Goal: Task Accomplishment & Management: Use online tool/utility

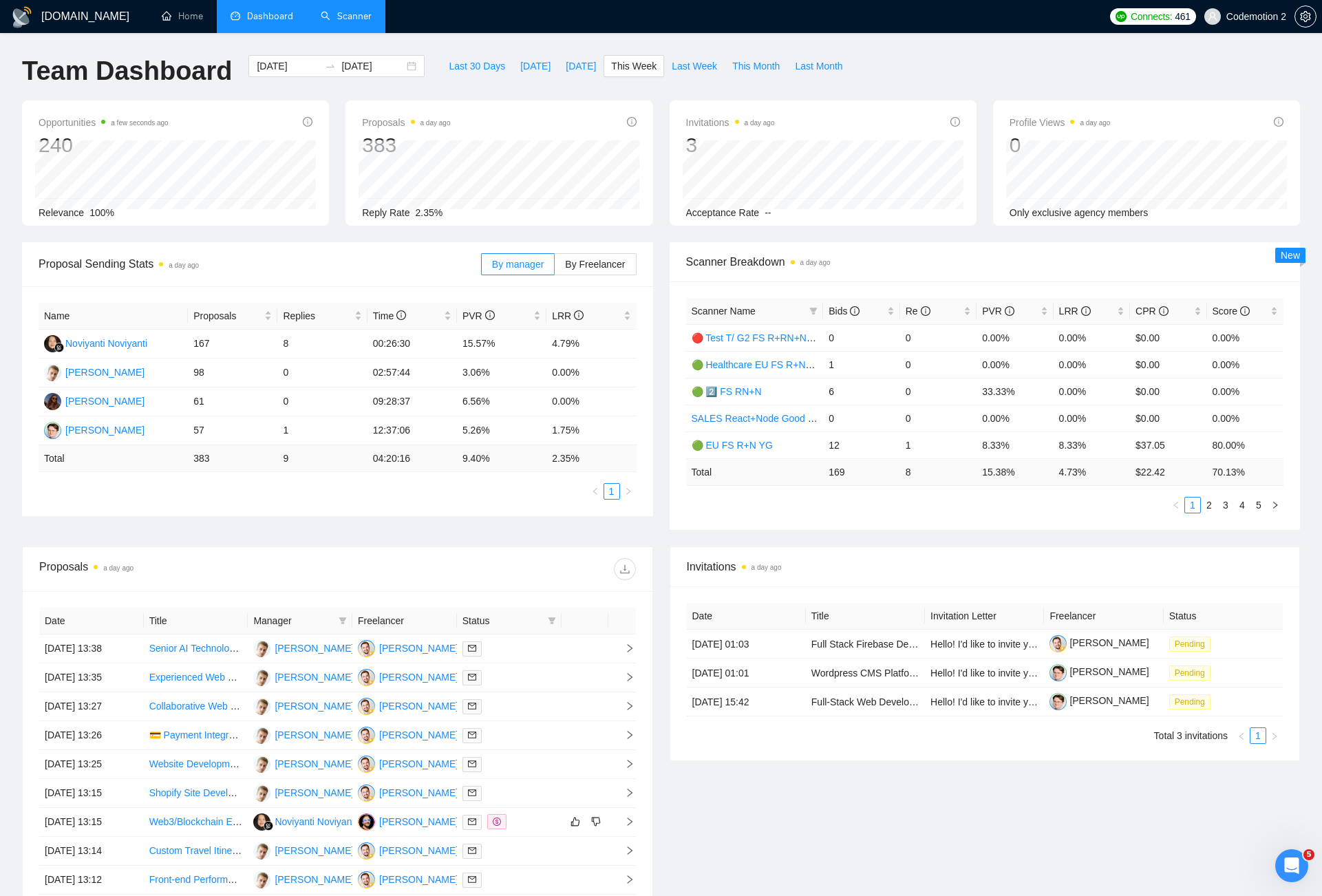
click at [344, 37] on div "[DOMAIN_NAME] Home Dashboard Scanner Connects: 461 Codemotion 2 Team Dashboard …" at bounding box center [661, 545] width 1322 height 1090
click at [344, 22] on link "Scanner" at bounding box center [346, 15] width 51 height 11
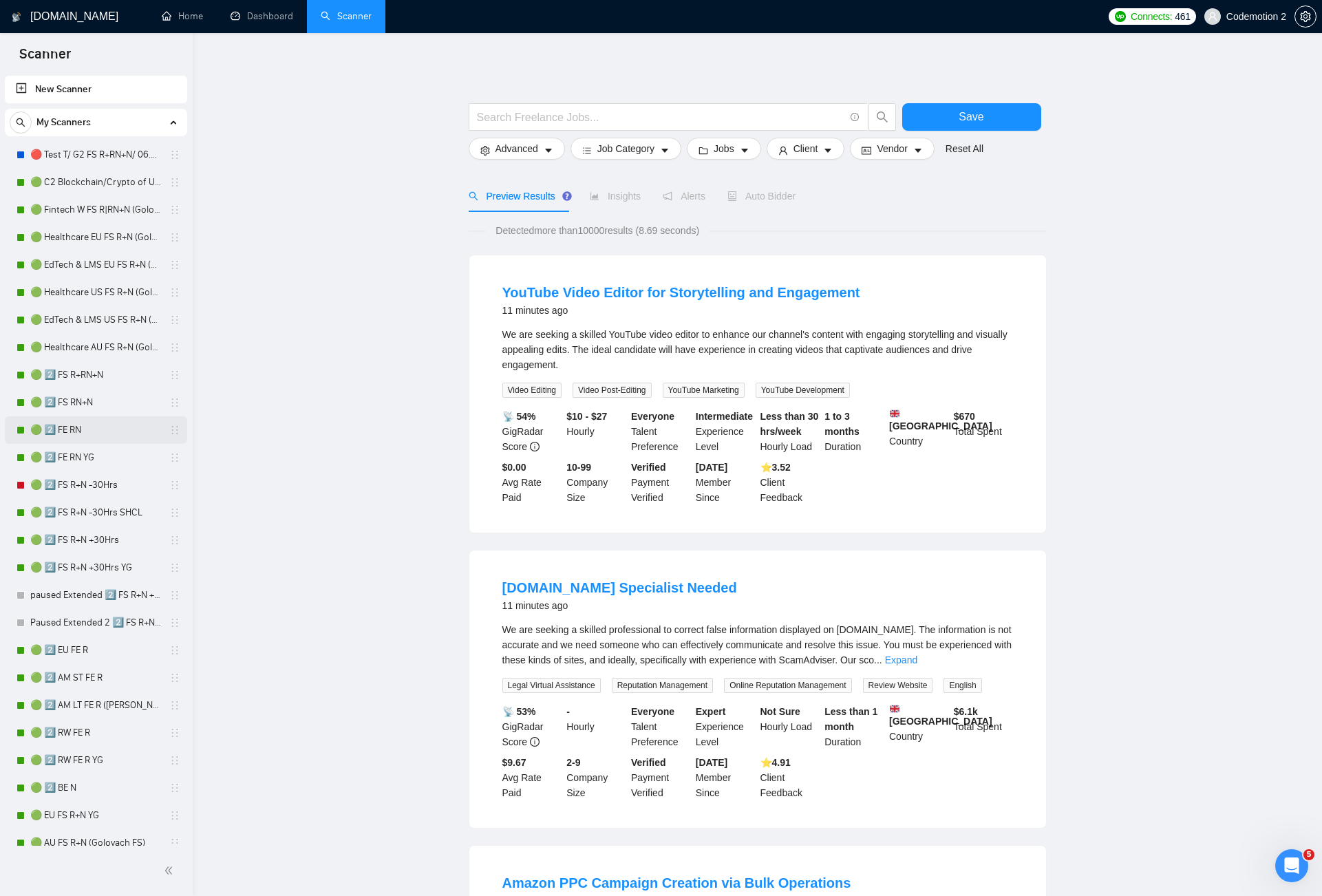
click at [77, 428] on link "🟢 2️⃣ FE RN" at bounding box center [96, 430] width 131 height 28
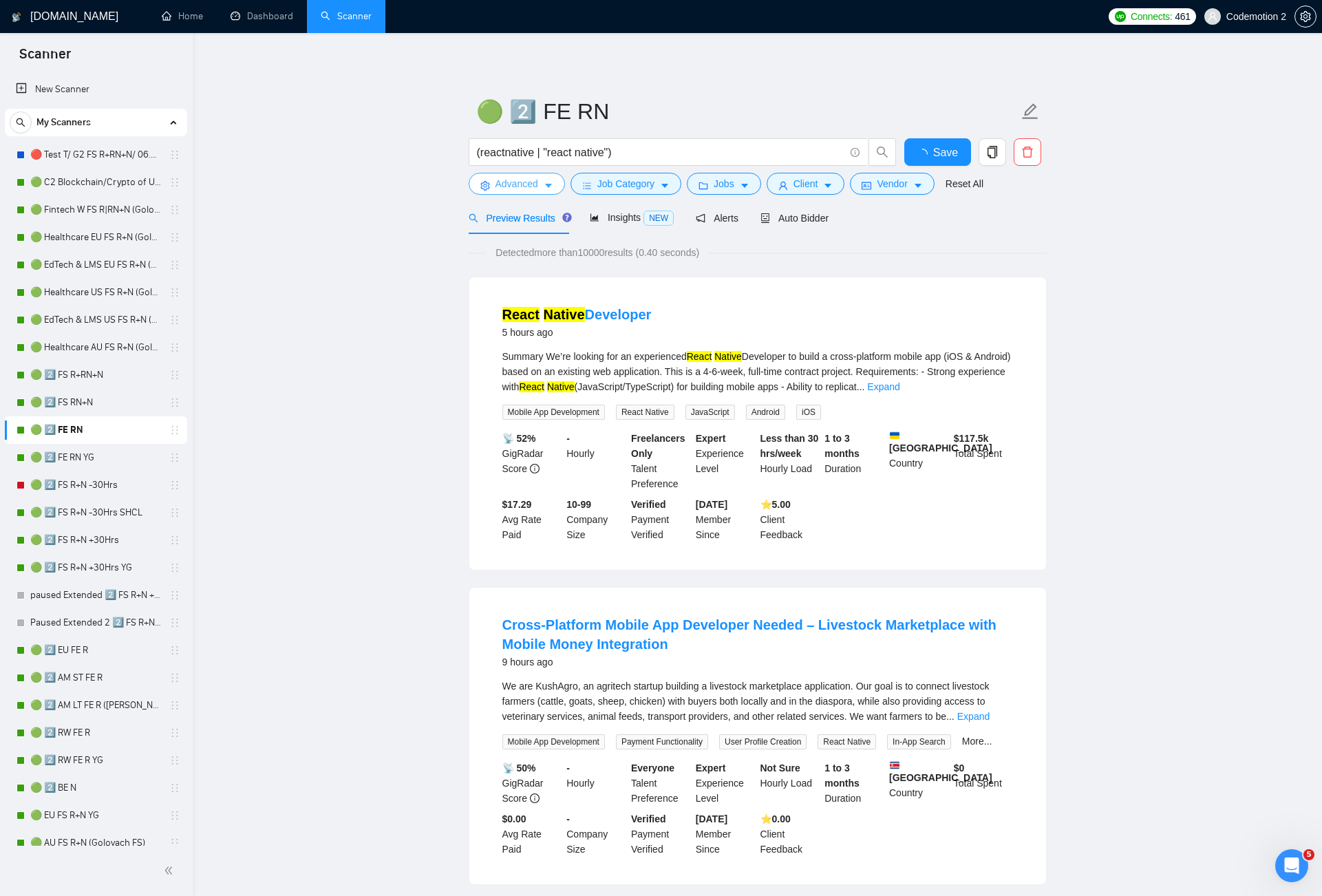
click at [551, 181] on icon "caret-down" at bounding box center [548, 185] width 10 height 10
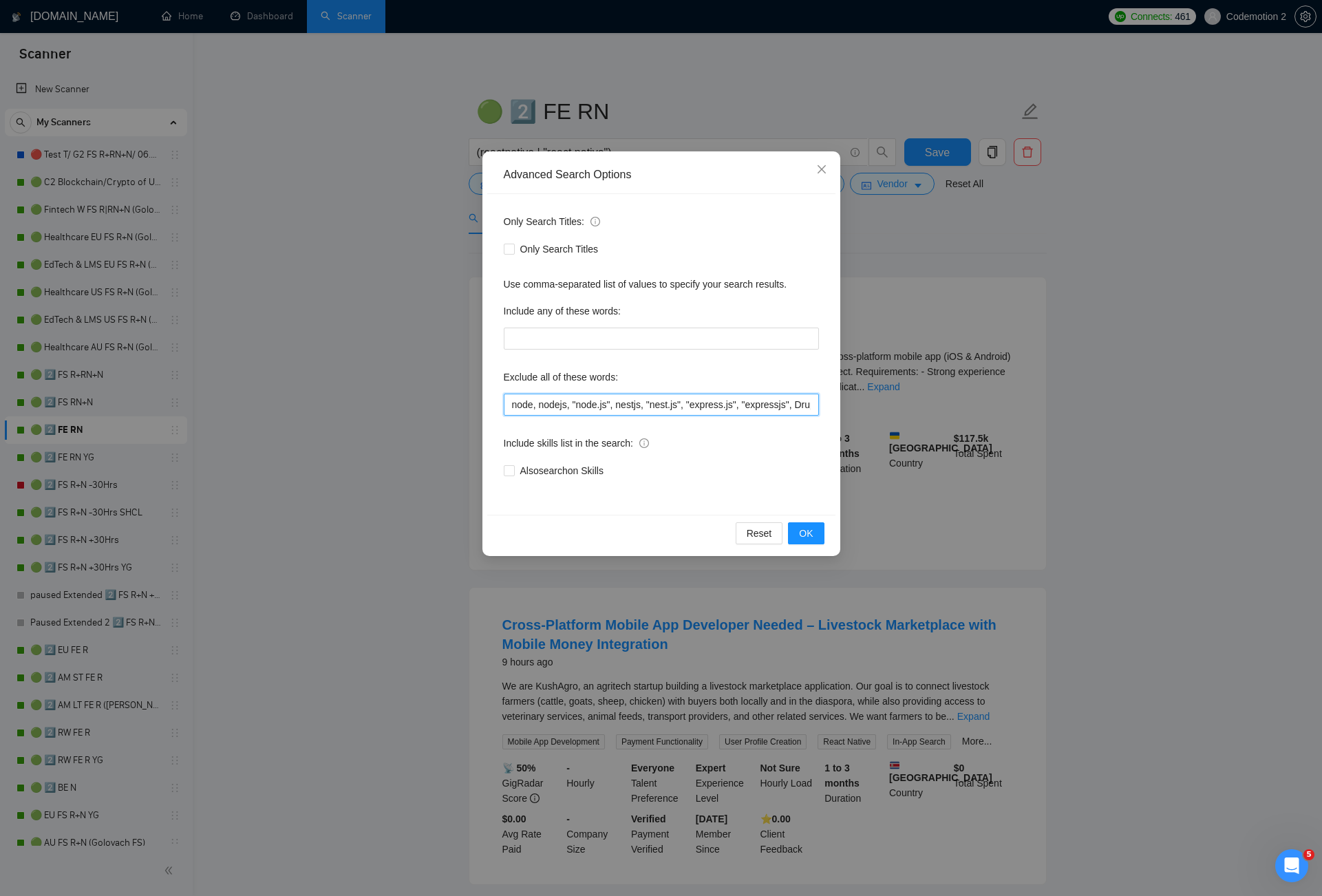
click at [580, 405] on input "node, nodejs, "node.js", nestjs, "nest.js", "express.js", "expressjs", Drupal, …" at bounding box center [661, 404] width 315 height 22
click at [821, 165] on icon "close" at bounding box center [821, 169] width 11 height 11
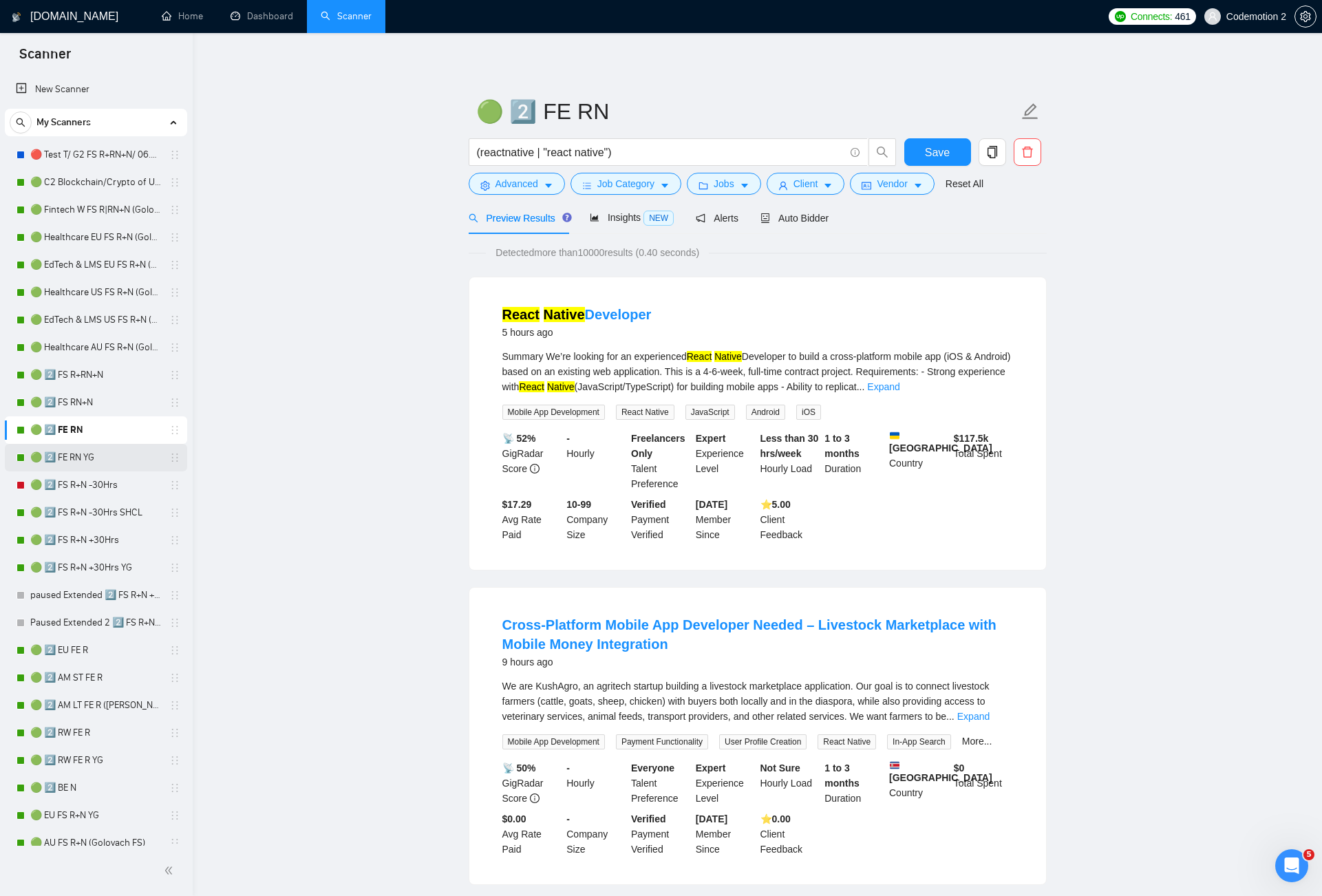
click at [79, 460] on link "🟢 2️⃣ FE RN YG" at bounding box center [96, 458] width 131 height 28
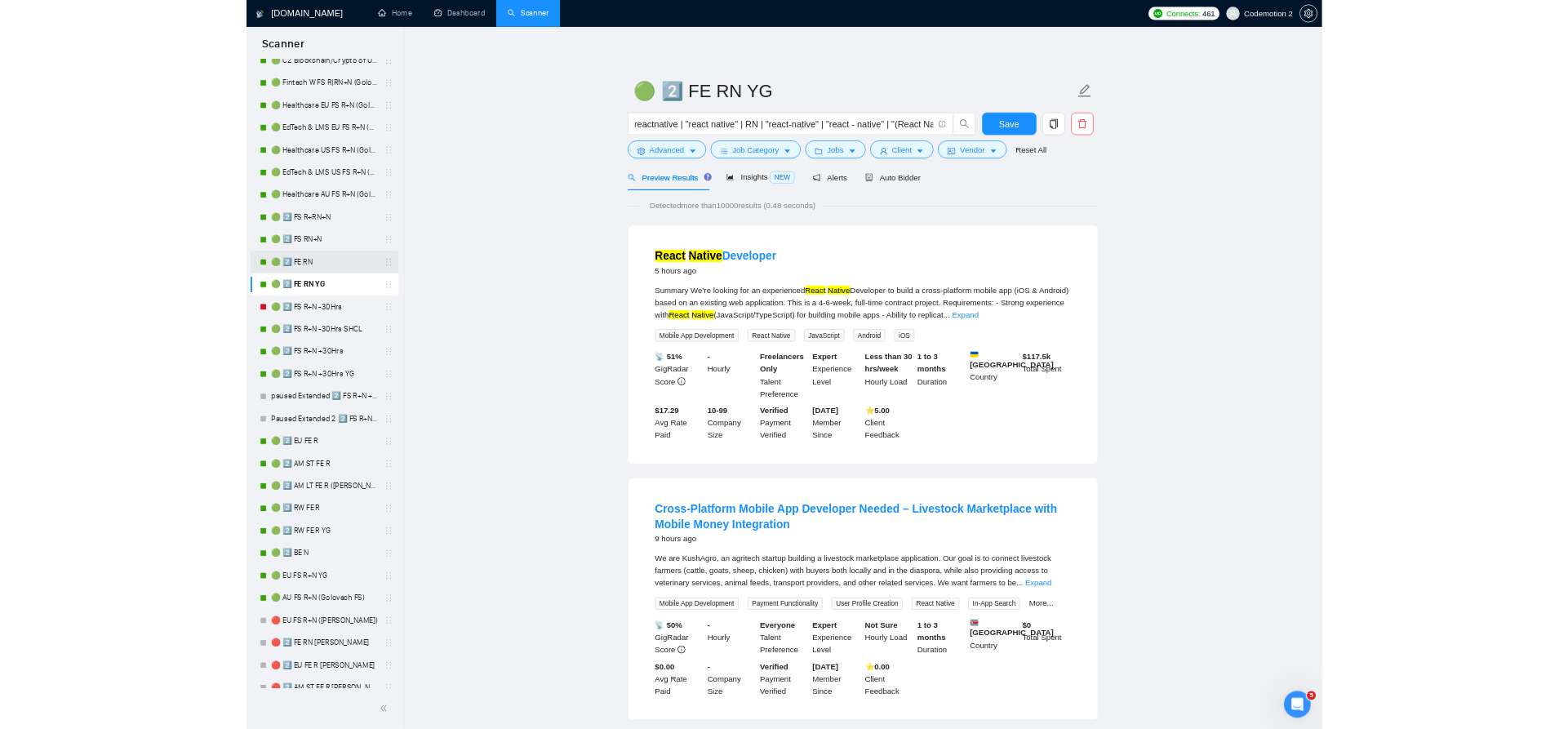
scroll to position [132, 0]
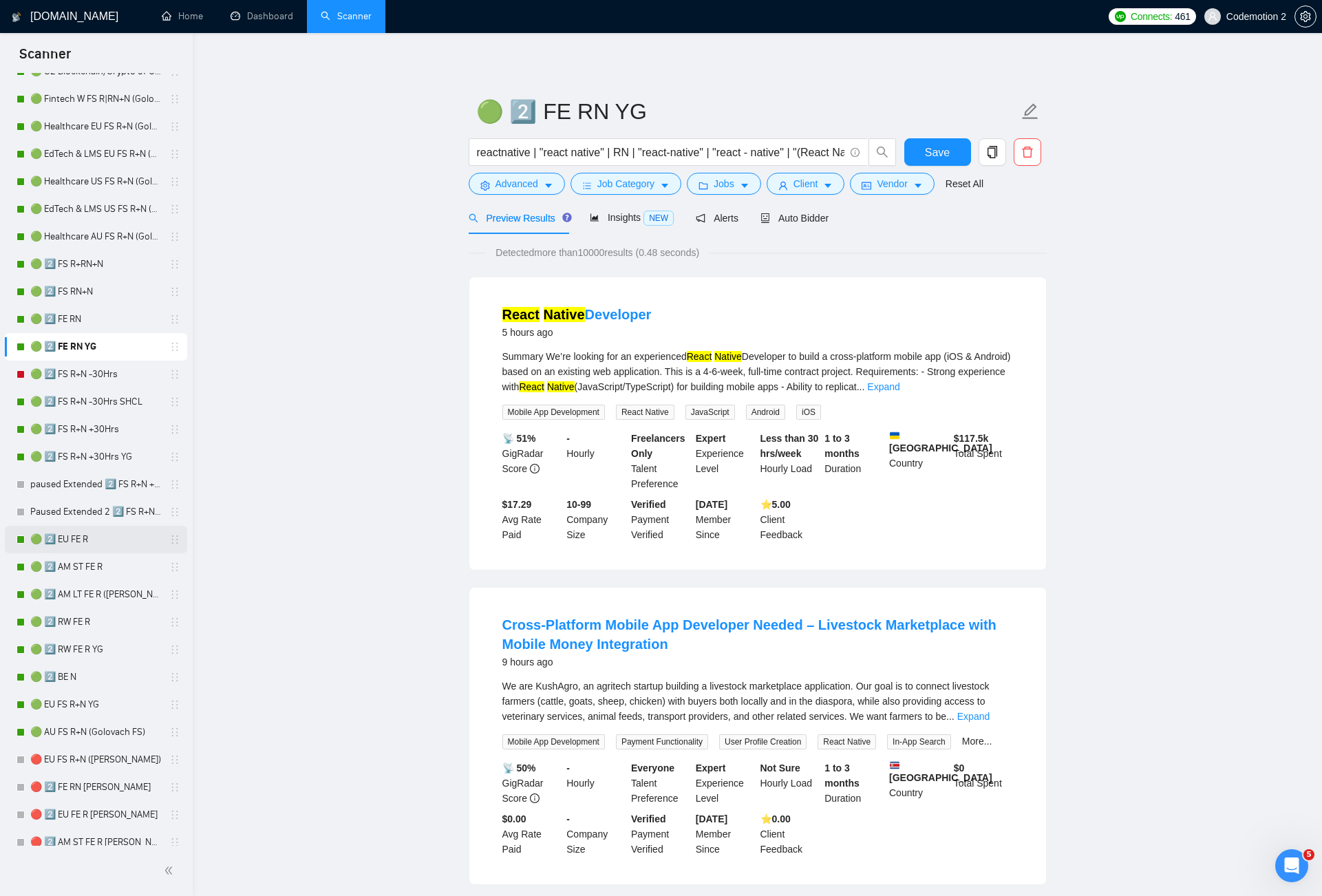
click at [75, 542] on link "🟢 2️⃣ EU FE R" at bounding box center [96, 539] width 131 height 28
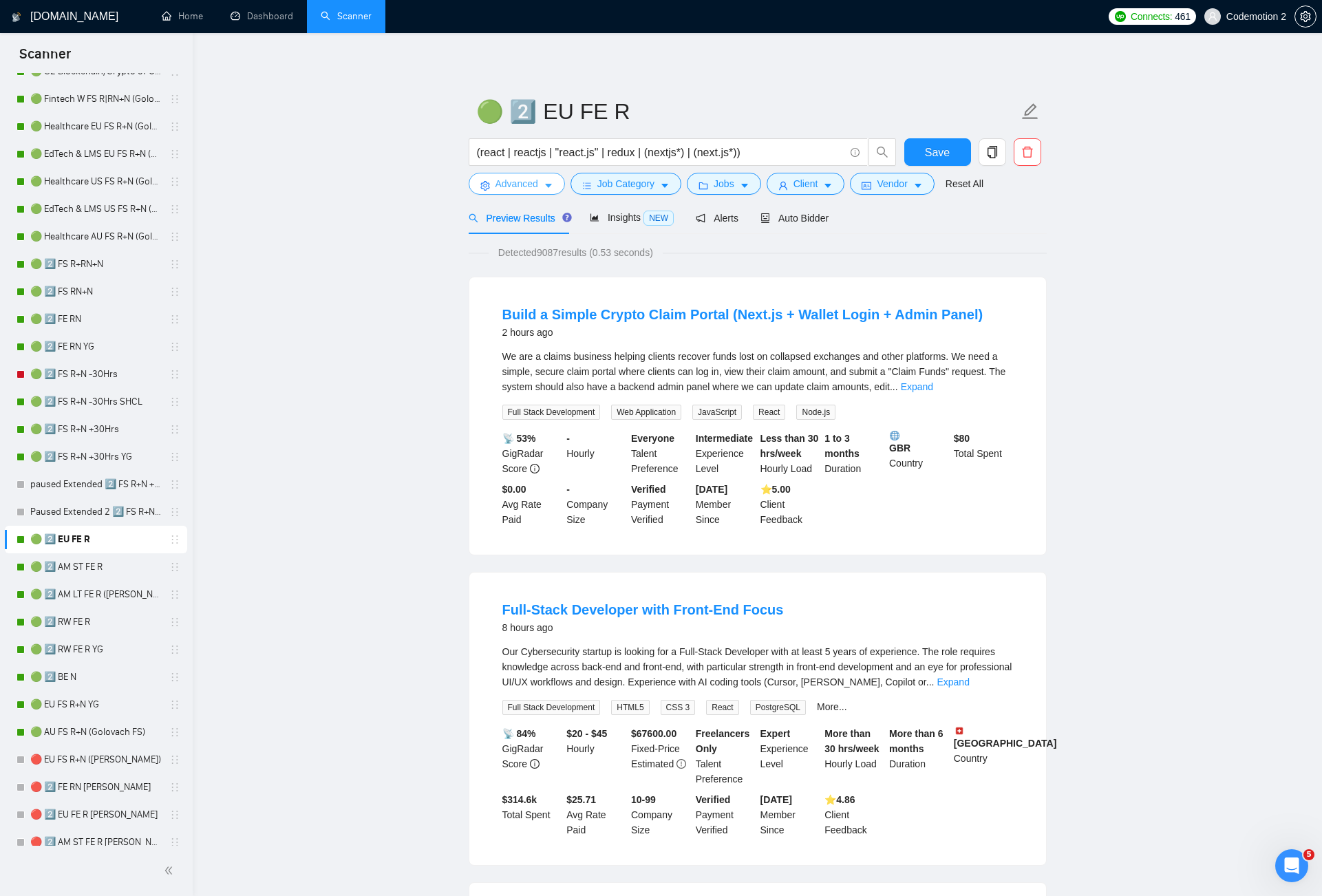
click at [542, 187] on button "Advanced" at bounding box center [517, 184] width 96 height 22
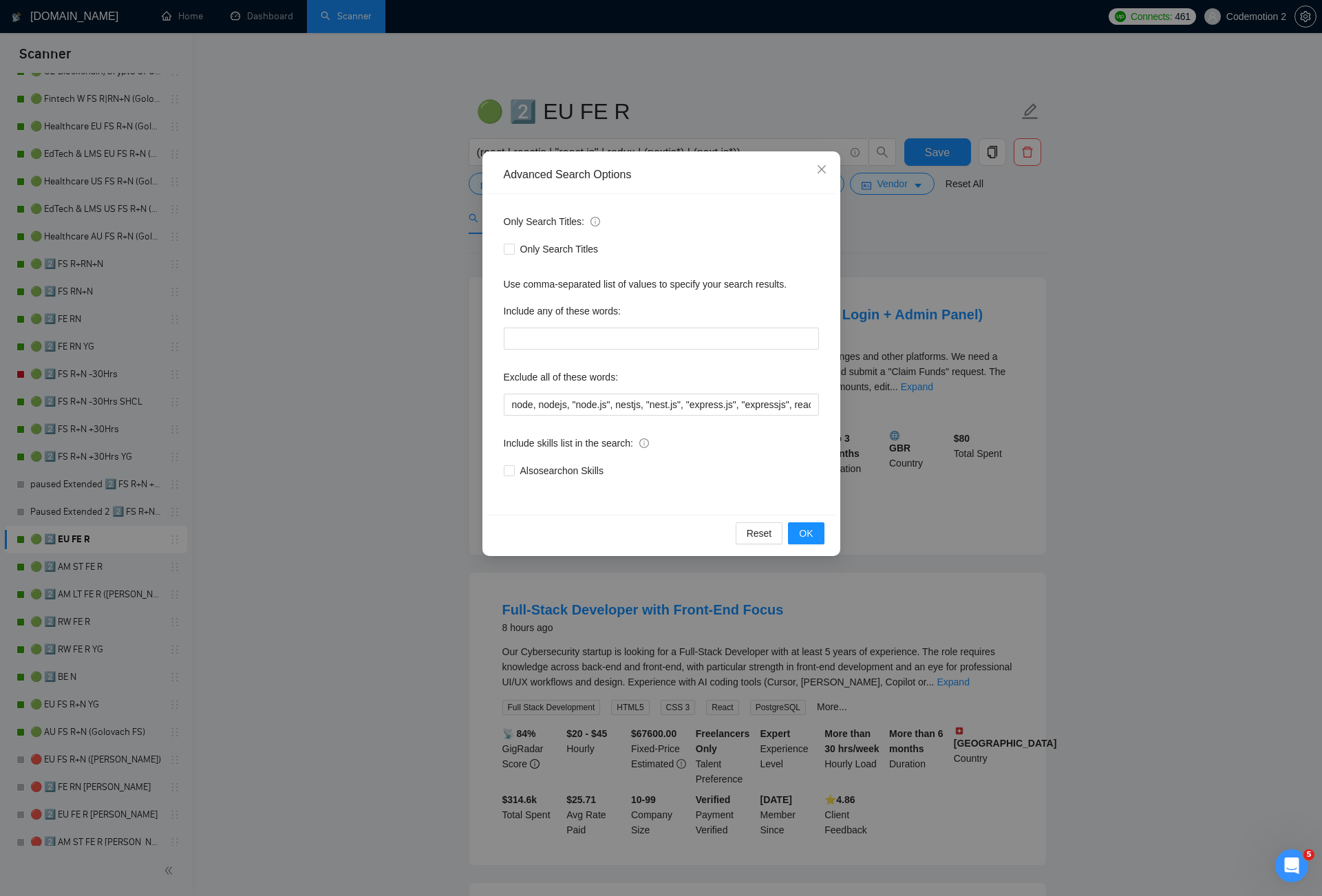
click at [394, 229] on div "Advanced Search Options Only Search Titles: Only Search Titles Use comma-separa…" at bounding box center [661, 448] width 1322 height 896
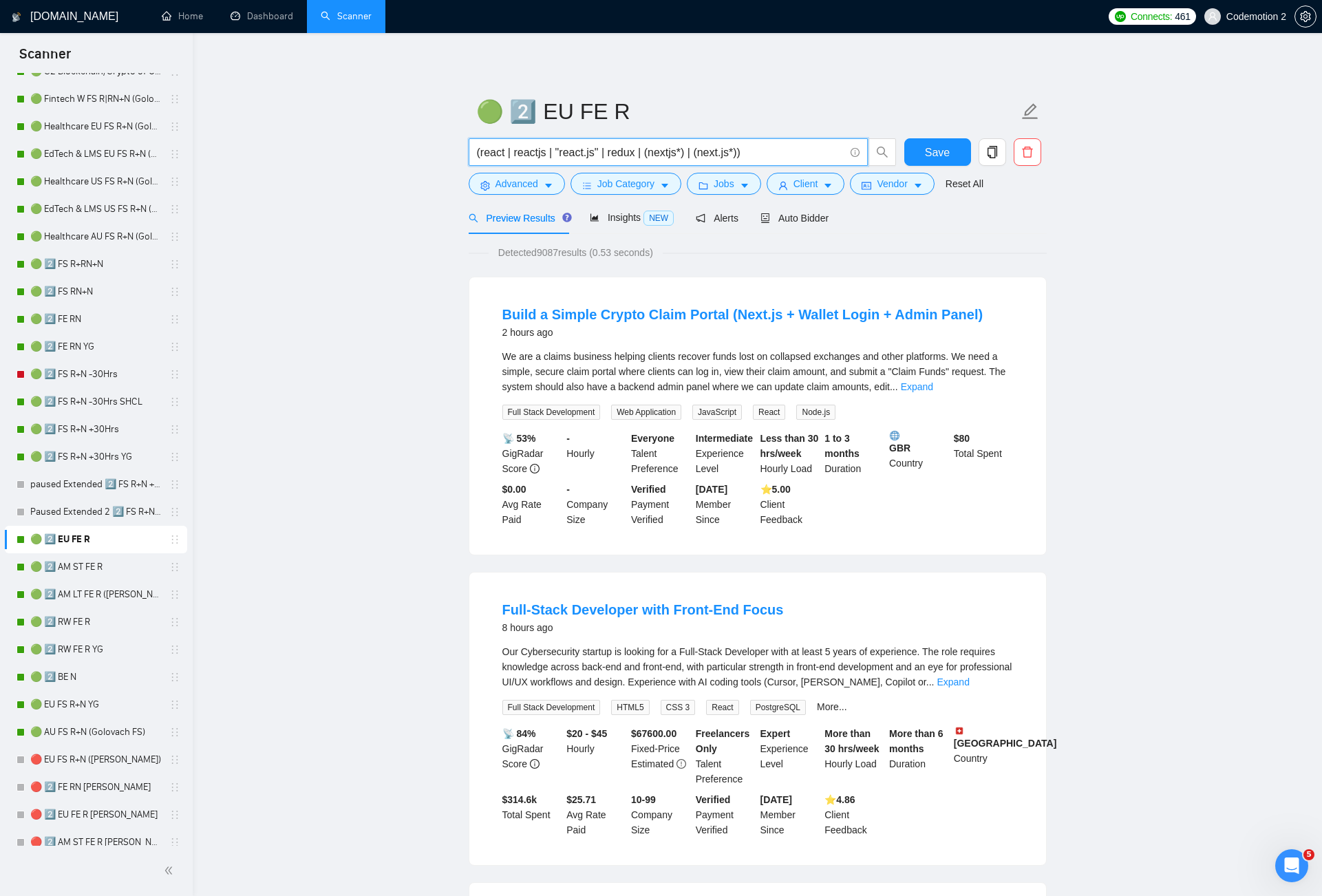
click at [563, 155] on input "(react | reactjs | "react.js" | redux | (nextjs*) | (next.js*))" at bounding box center [661, 152] width 367 height 17
click at [553, 184] on icon "caret-down" at bounding box center [548, 185] width 10 height 10
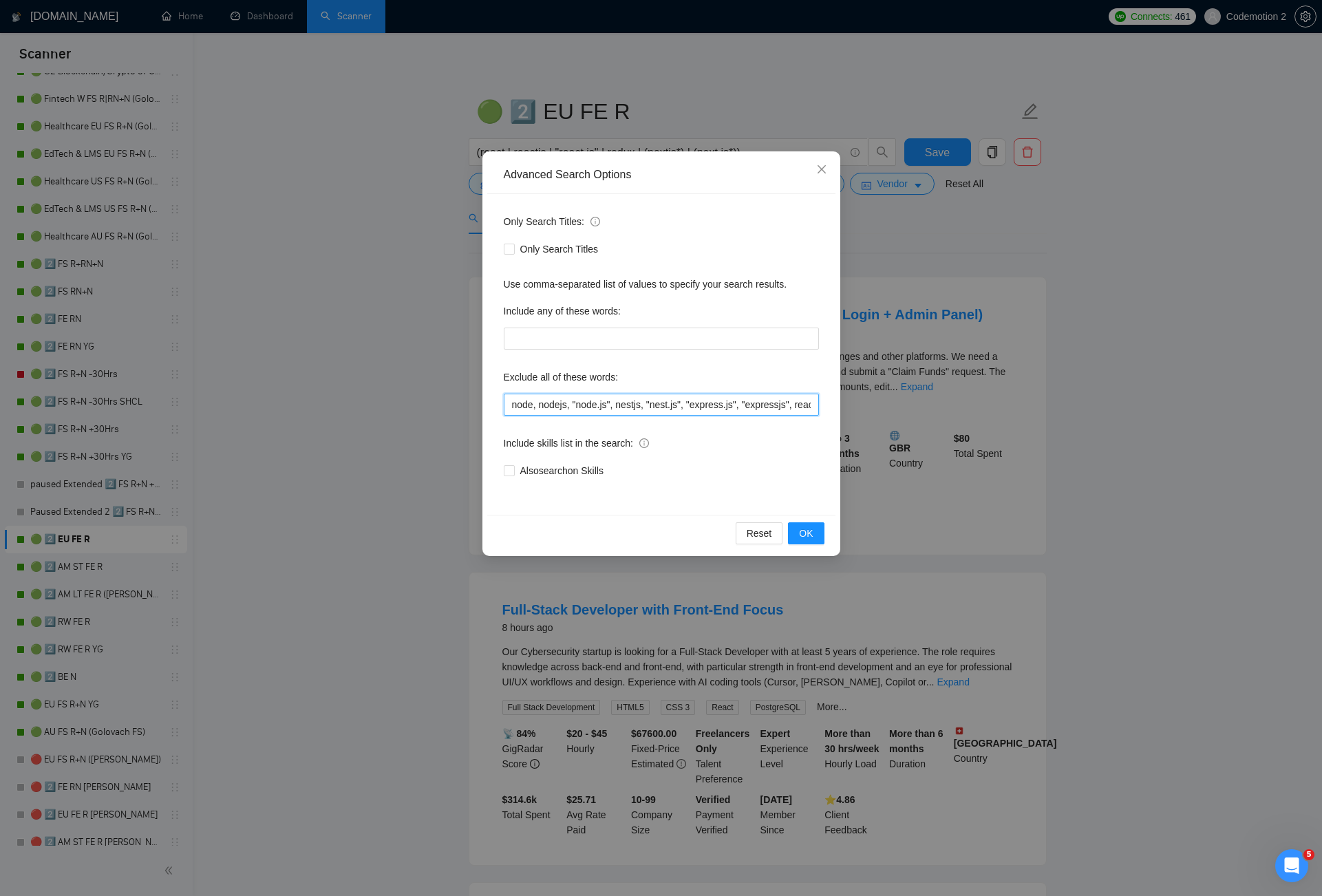
click at [557, 406] on input "node, nodejs, "node.js", nestjs, "nest.js", "express.js", "expressjs", reactnat…" at bounding box center [661, 404] width 315 height 22
click at [821, 175] on span "Close" at bounding box center [821, 170] width 38 height 37
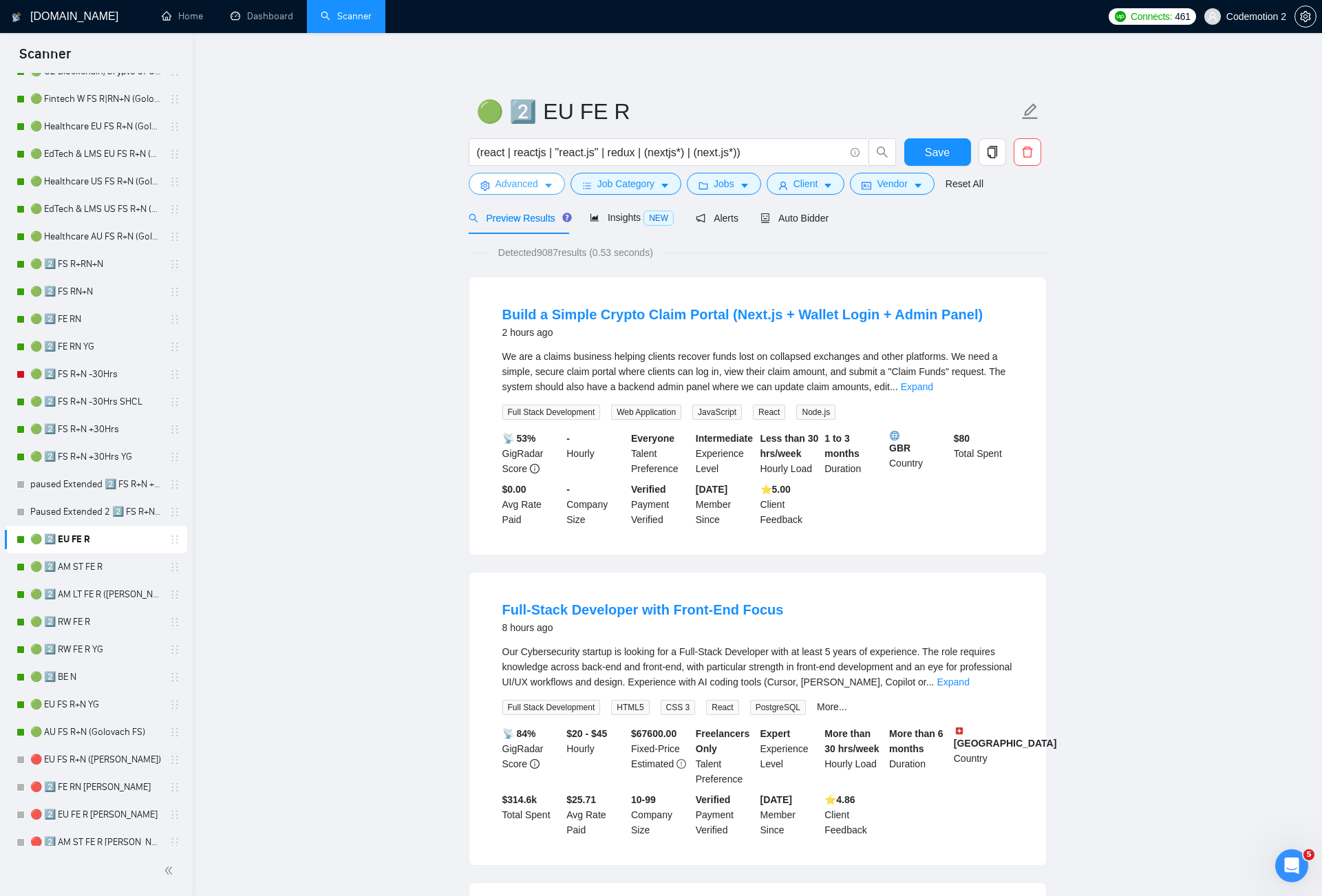
click at [555, 184] on button "Advanced" at bounding box center [517, 184] width 96 height 22
click at [660, 182] on button "Job Category" at bounding box center [625, 184] width 111 height 22
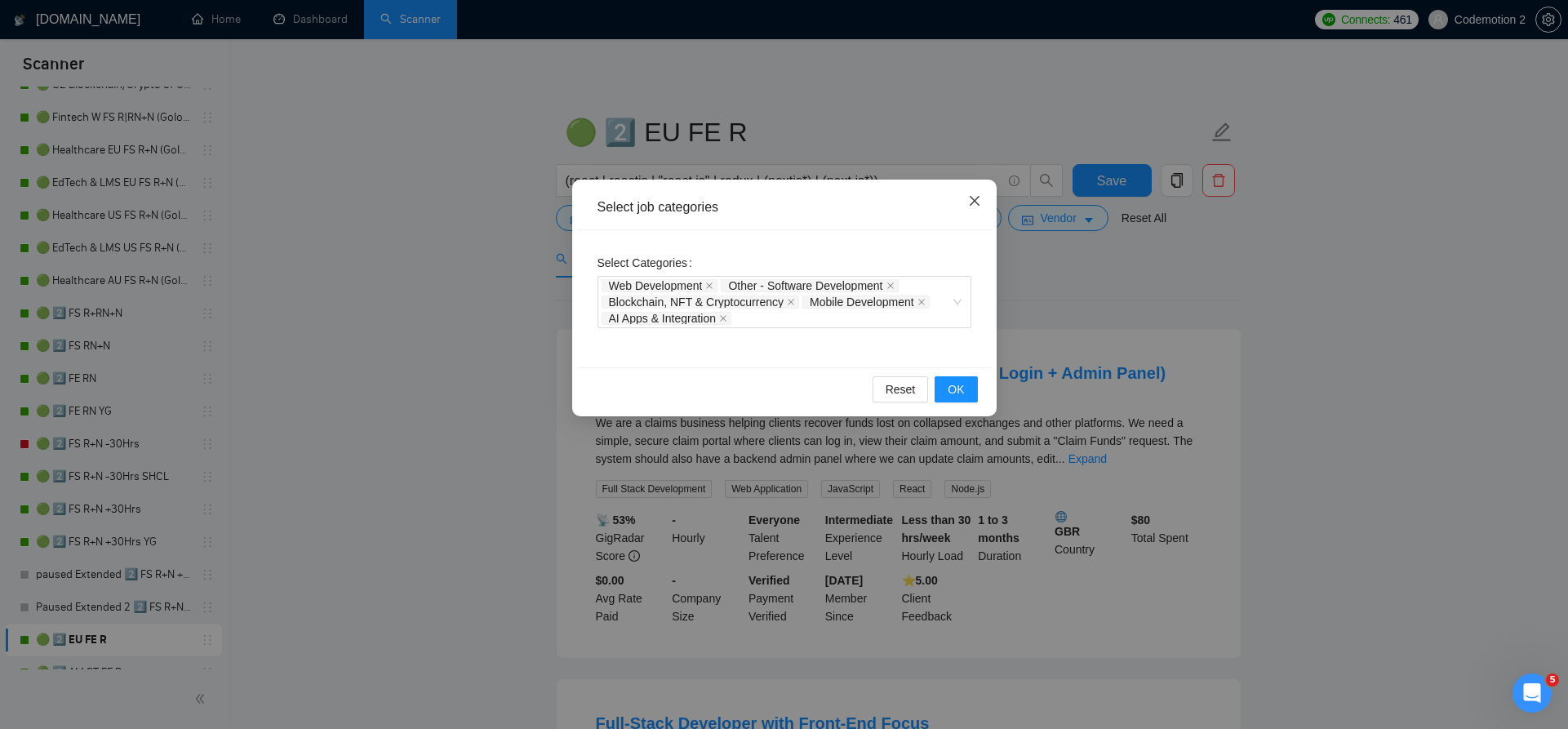
click at [972, 199] on icon "close" at bounding box center [974, 201] width 13 height 13
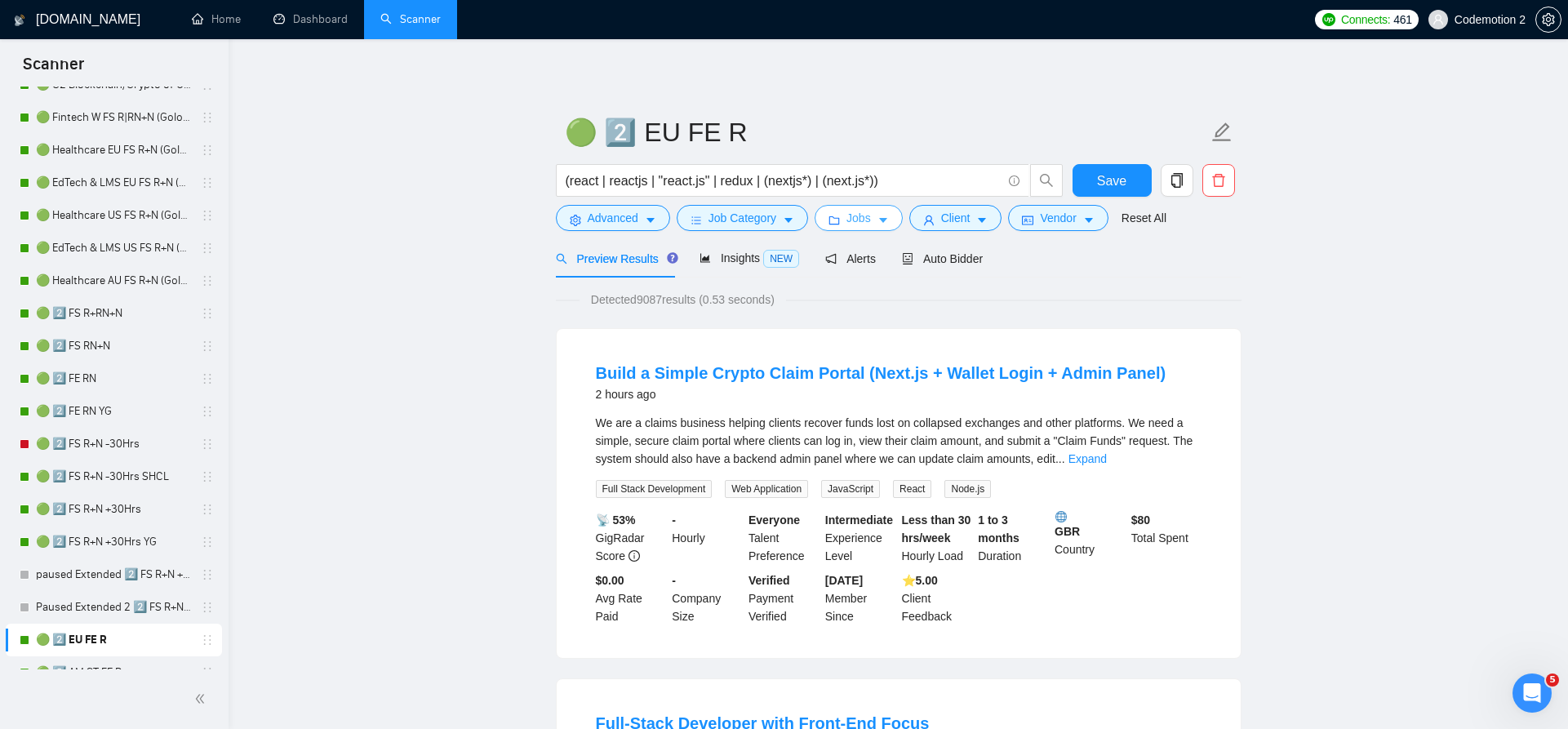
click at [881, 215] on button "Jobs" at bounding box center [858, 218] width 88 height 26
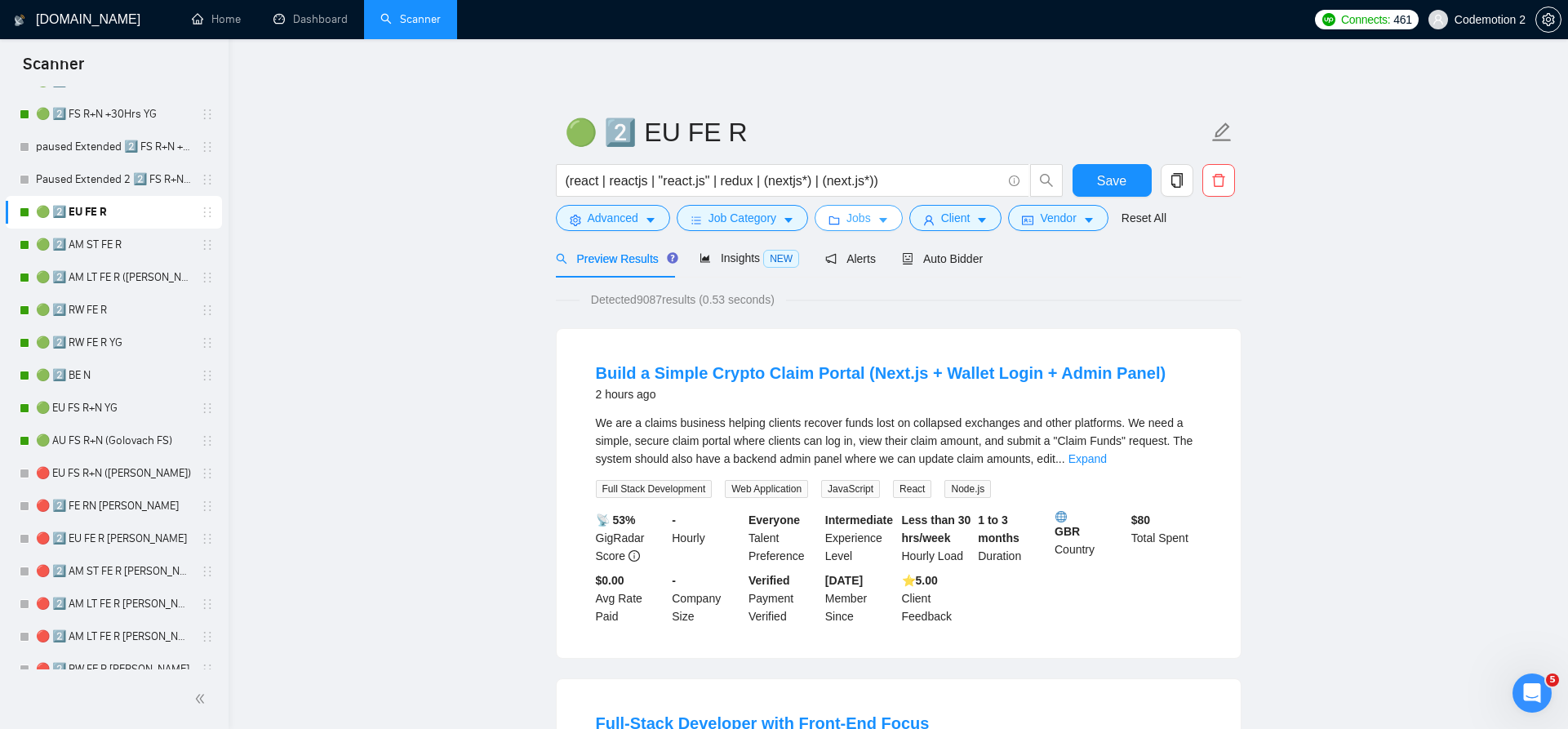
scroll to position [58, 0]
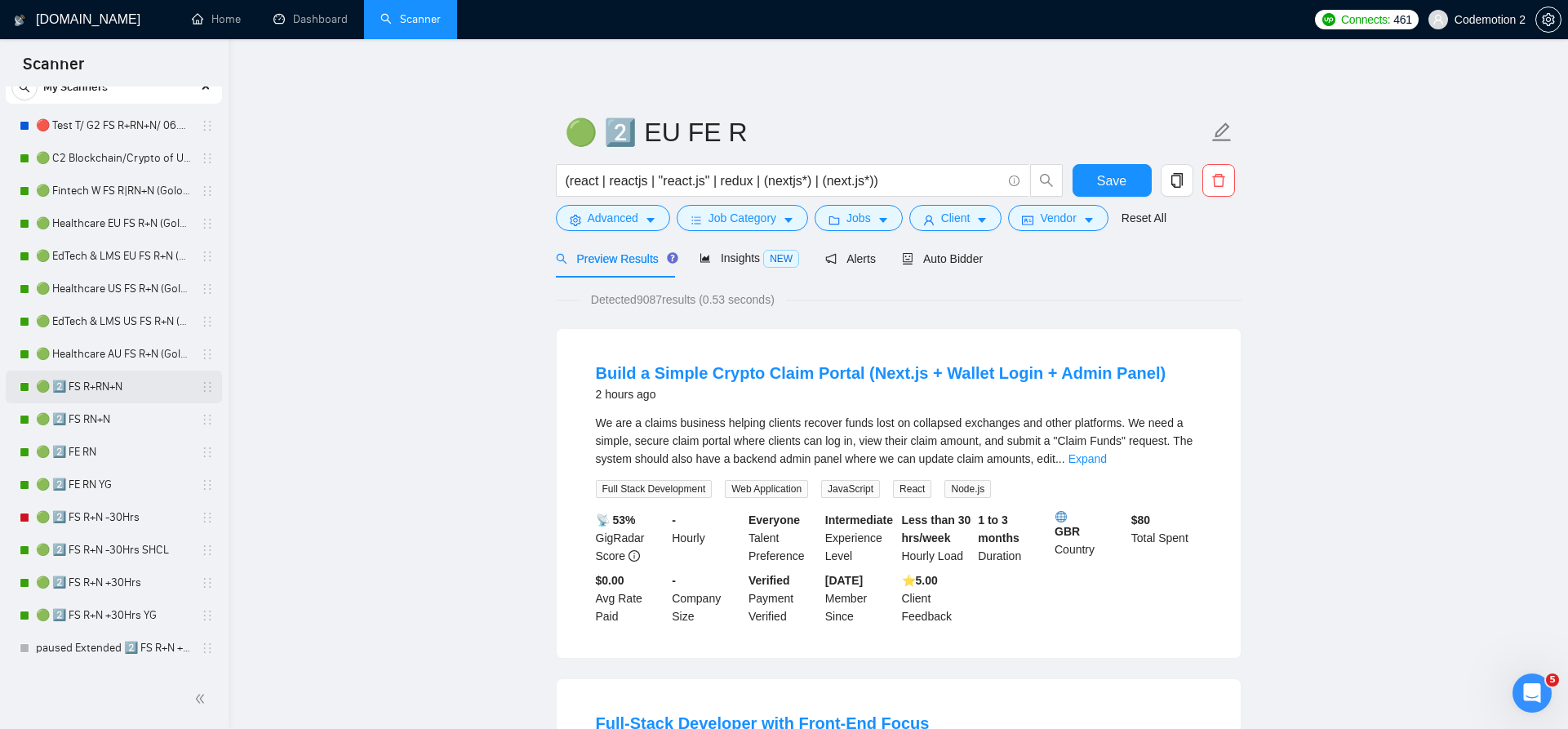
click at [91, 388] on link "🟢 2️⃣ FS R+RN+N" at bounding box center [113, 387] width 155 height 33
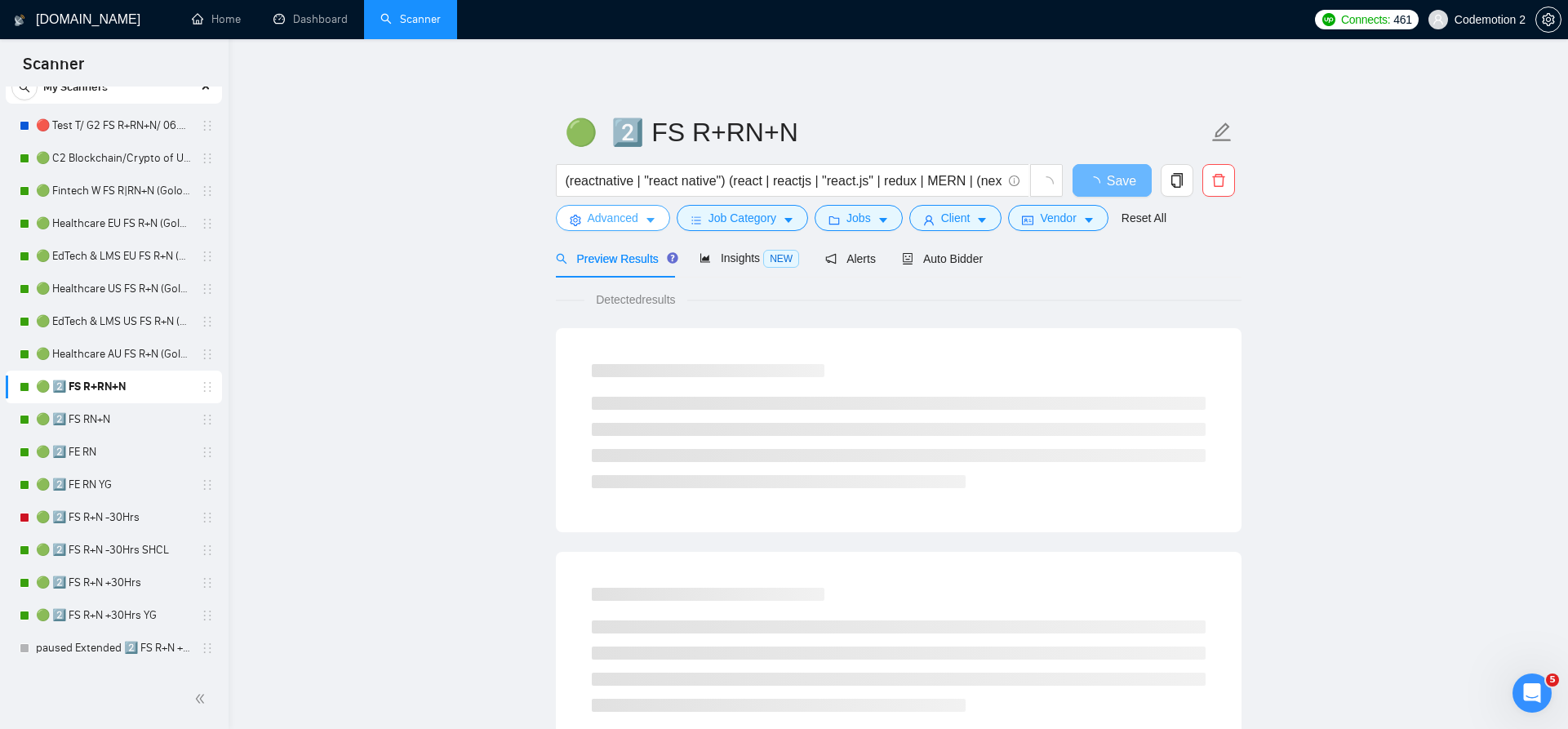
click at [656, 216] on icon "caret-down" at bounding box center [650, 220] width 12 height 12
